Goal: Find specific page/section: Find specific page/section

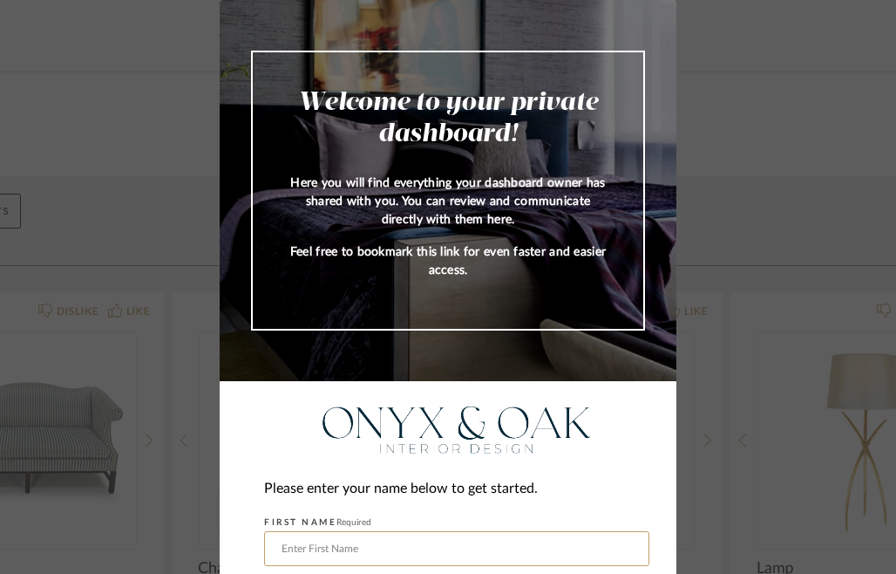
scroll to position [174, 0]
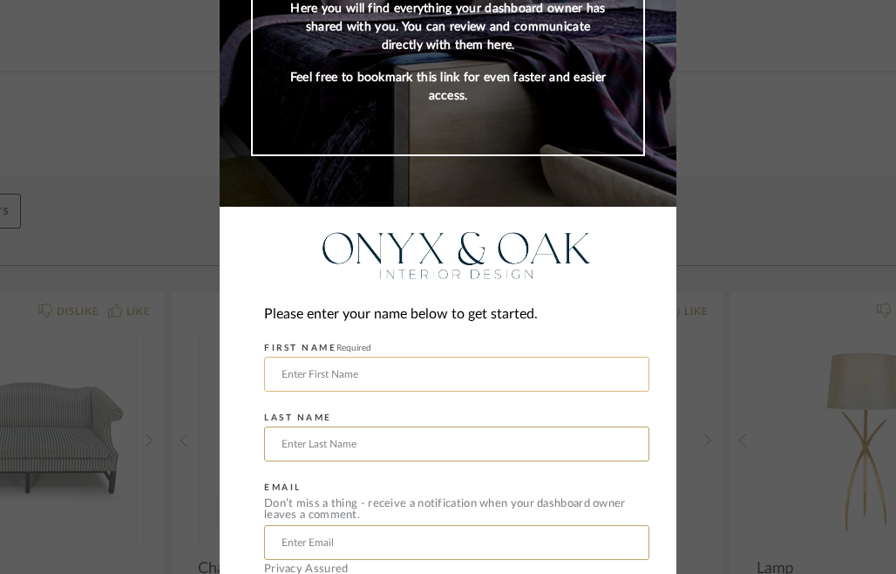
click at [432, 358] on input "text" at bounding box center [456, 374] width 385 height 35
type input "[PERSON_NAME]"
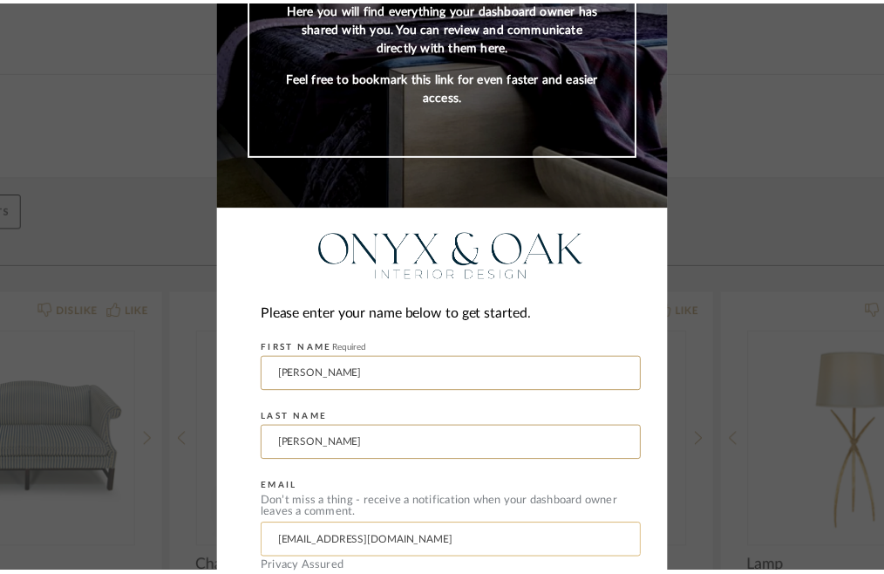
scroll to position [263, 0]
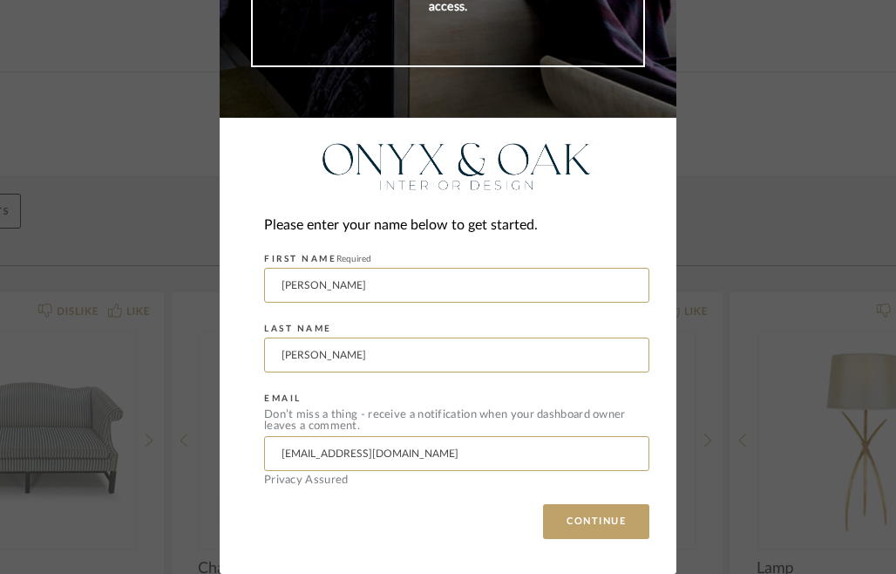
drag, startPoint x: 410, startPoint y: 454, endPoint x: 181, endPoint y: 458, distance: 229.4
click at [181, 458] on div "Welcome to your private dashboard! Here you will find everything your dashboard…" at bounding box center [448, 287] width 896 height 574
type input "[EMAIL_ADDRESS][PERSON_NAME][DOMAIN_NAME]"
click at [583, 527] on button "CONTINUE" at bounding box center [596, 521] width 106 height 35
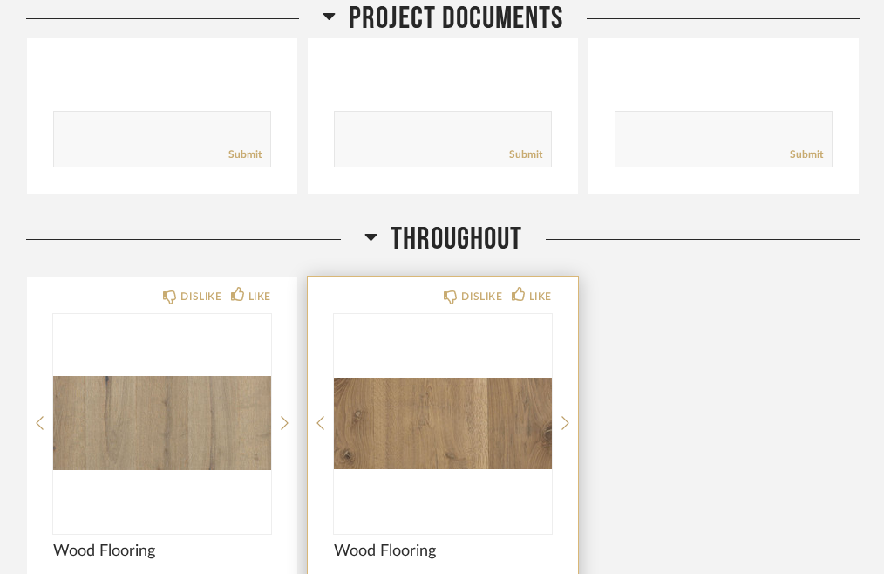
scroll to position [872, 0]
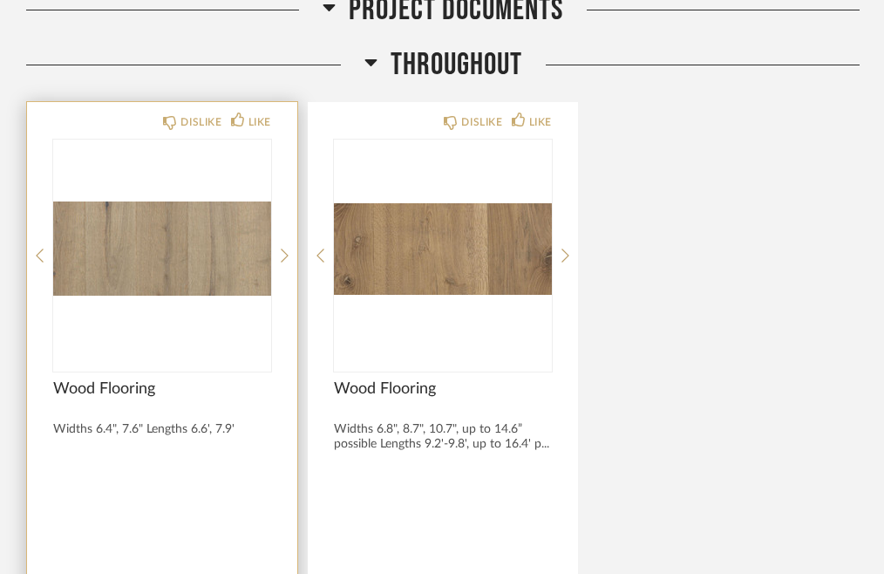
click at [279, 247] on div "DISLIKE LIKE Wood Flooring Widths 6.4", 7.6" Lengths 6.6', 7.9' Comments: Submit" at bounding box center [162, 388] width 270 height 573
click at [285, 252] on icon at bounding box center [285, 256] width 8 height 14
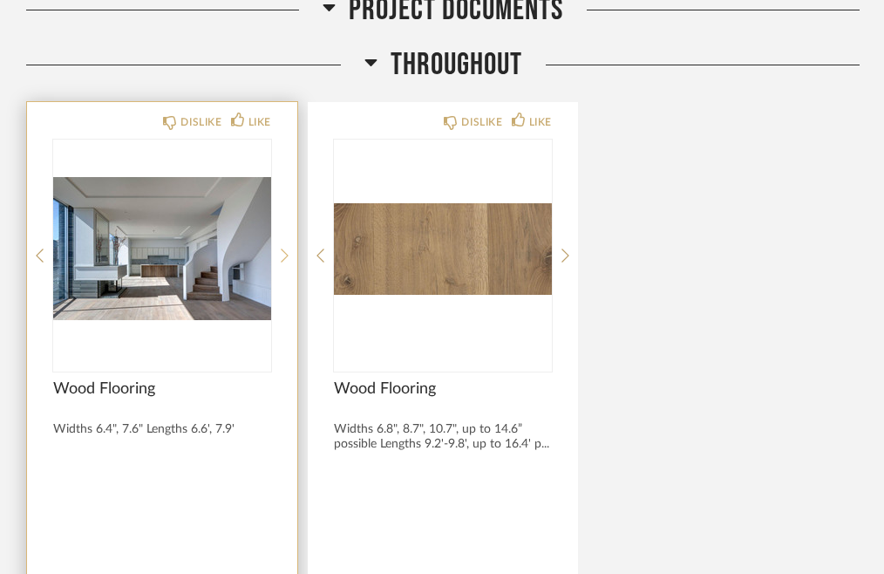
click at [284, 253] on icon at bounding box center [285, 256] width 8 height 16
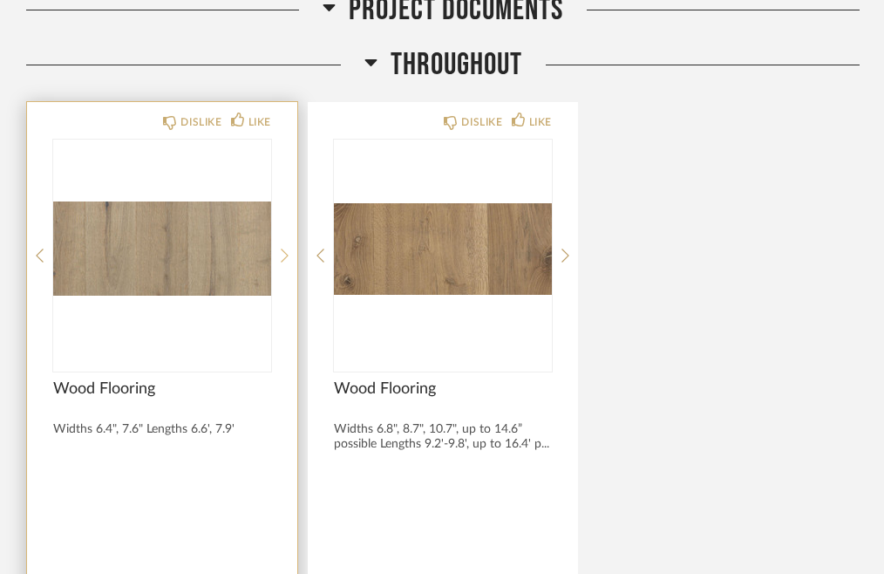
click at [283, 256] on icon at bounding box center [285, 256] width 8 height 16
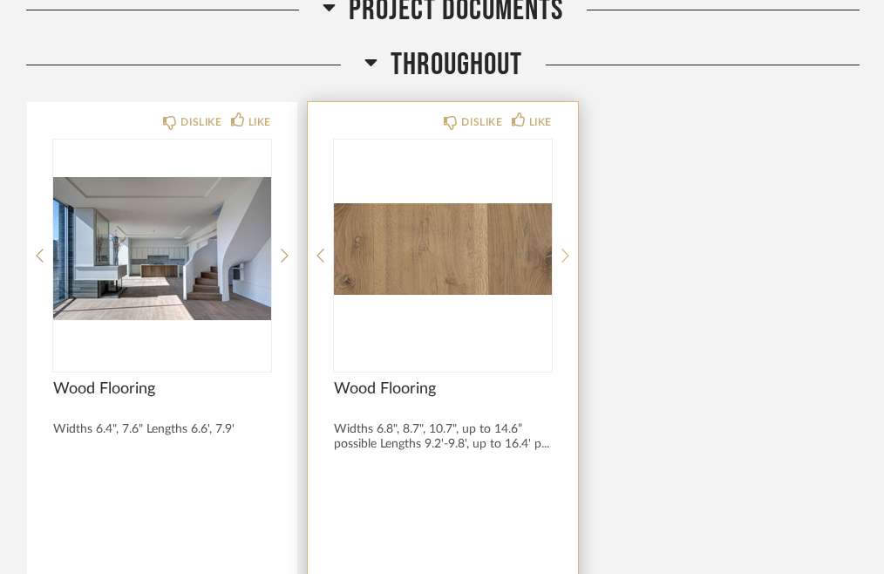
click at [565, 252] on icon at bounding box center [566, 256] width 8 height 16
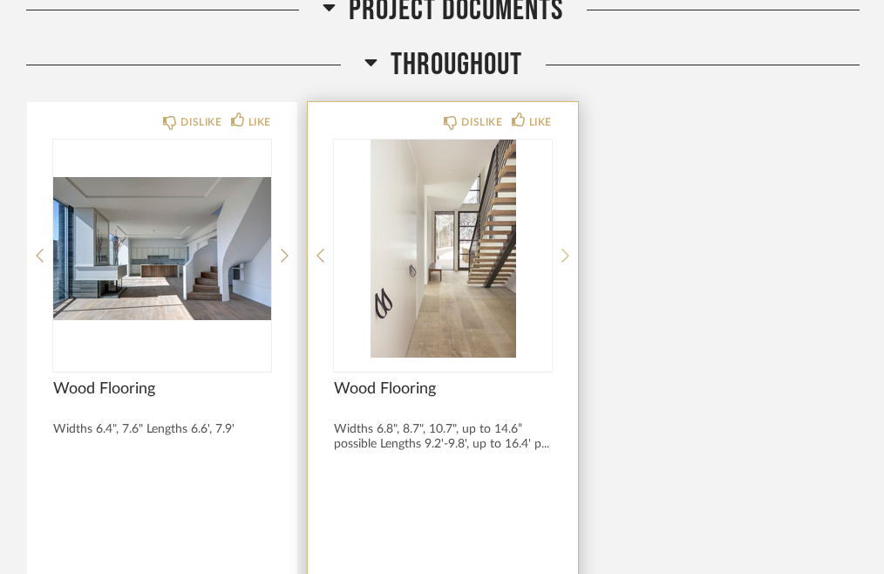
click at [565, 254] on icon at bounding box center [566, 256] width 8 height 16
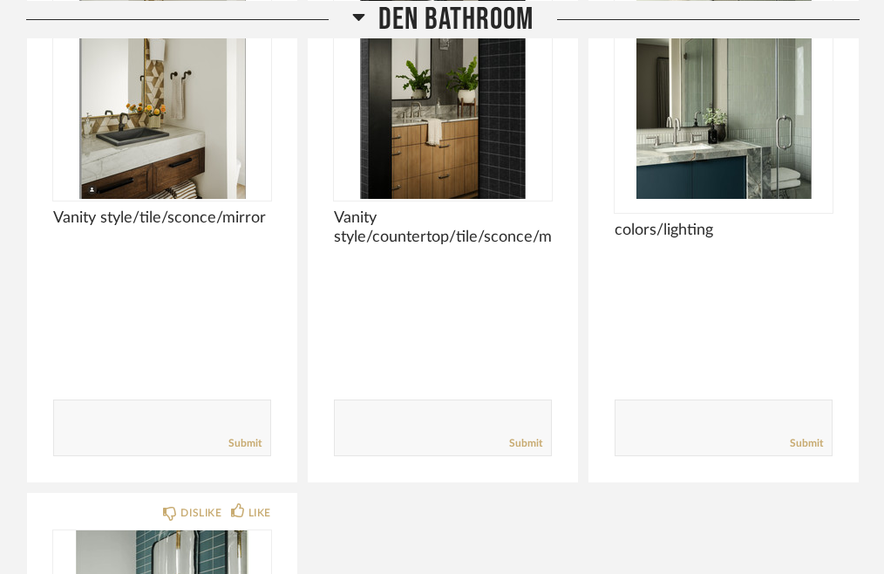
scroll to position [7936, 0]
